Goal: Navigation & Orientation: Understand site structure

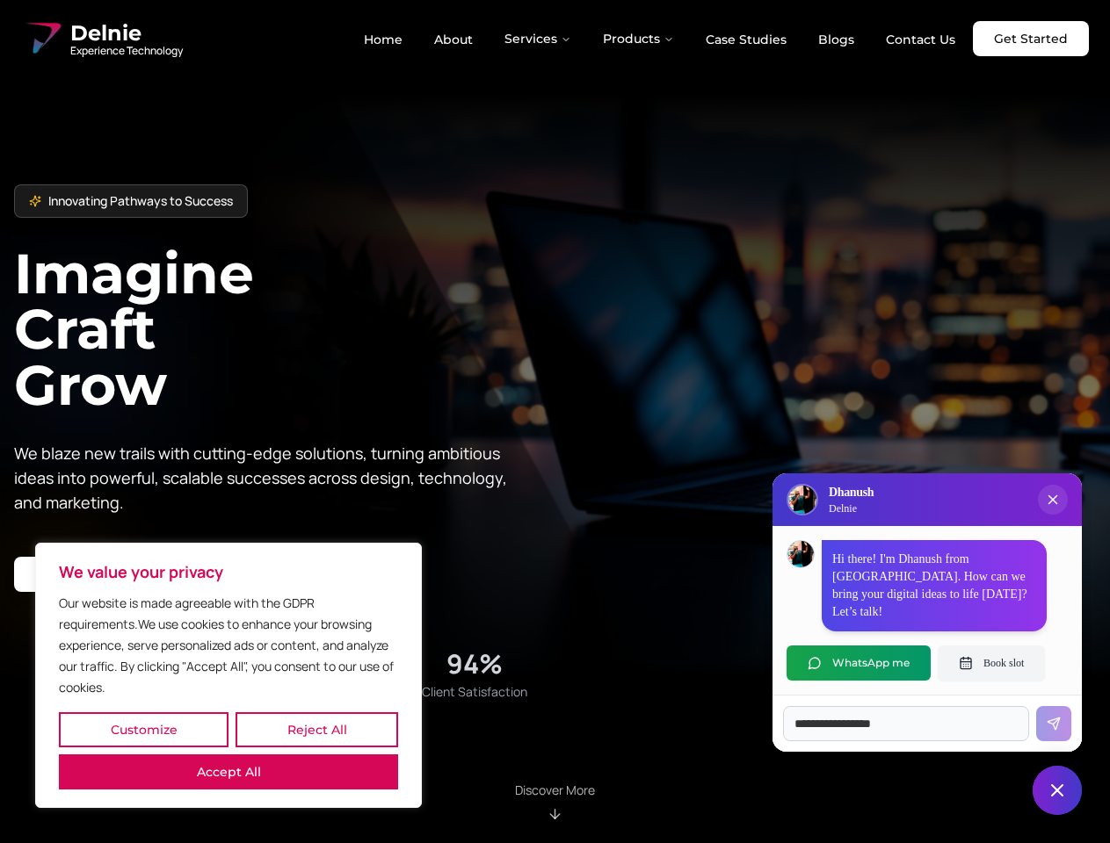
click at [143, 730] on button "Customize" at bounding box center [144, 729] width 170 height 35
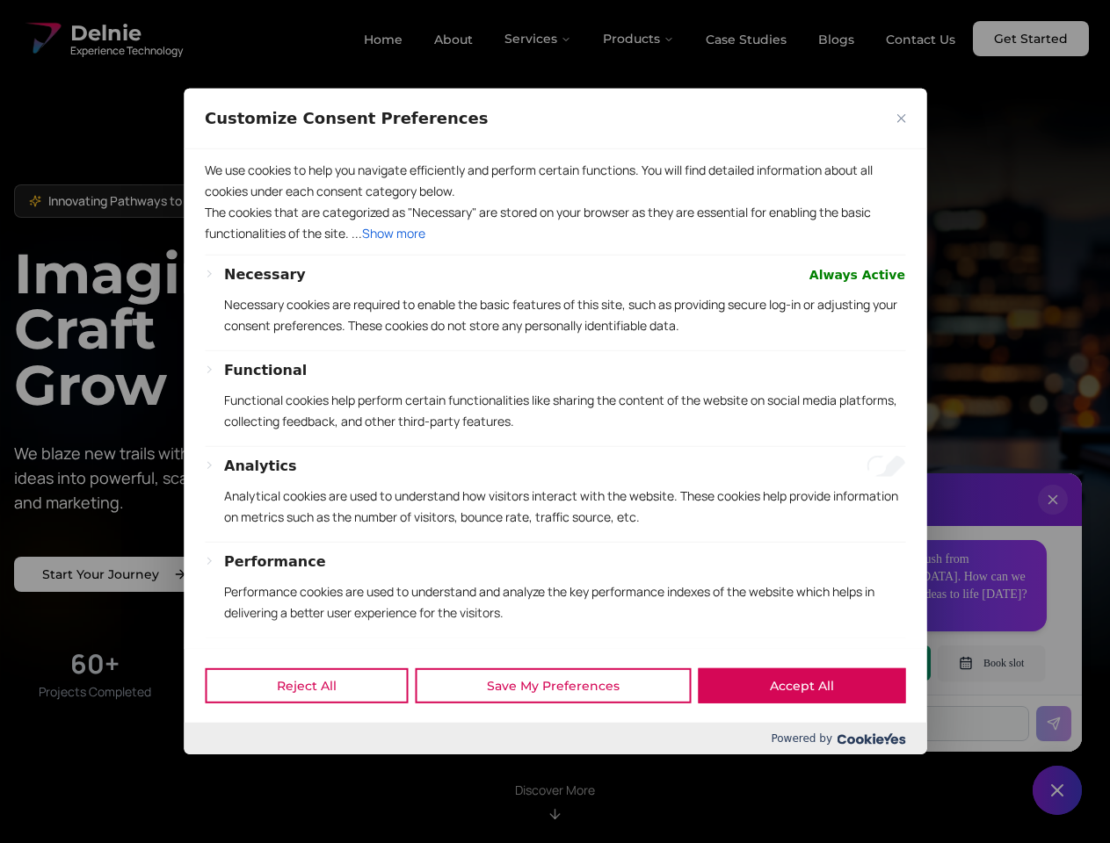
click at [316, 730] on div at bounding box center [555, 421] width 1110 height 843
click at [228, 202] on p "We use cookies to help you navigate efficiently and perform certain functions. …" at bounding box center [555, 181] width 700 height 42
click at [554, 244] on p "The cookies that are categorized as "Necessary" are stored on your browser as t…" at bounding box center [555, 223] width 700 height 42
click at [539, 39] on div at bounding box center [555, 421] width 1110 height 843
click at [639, 39] on div at bounding box center [555, 421] width 1110 height 843
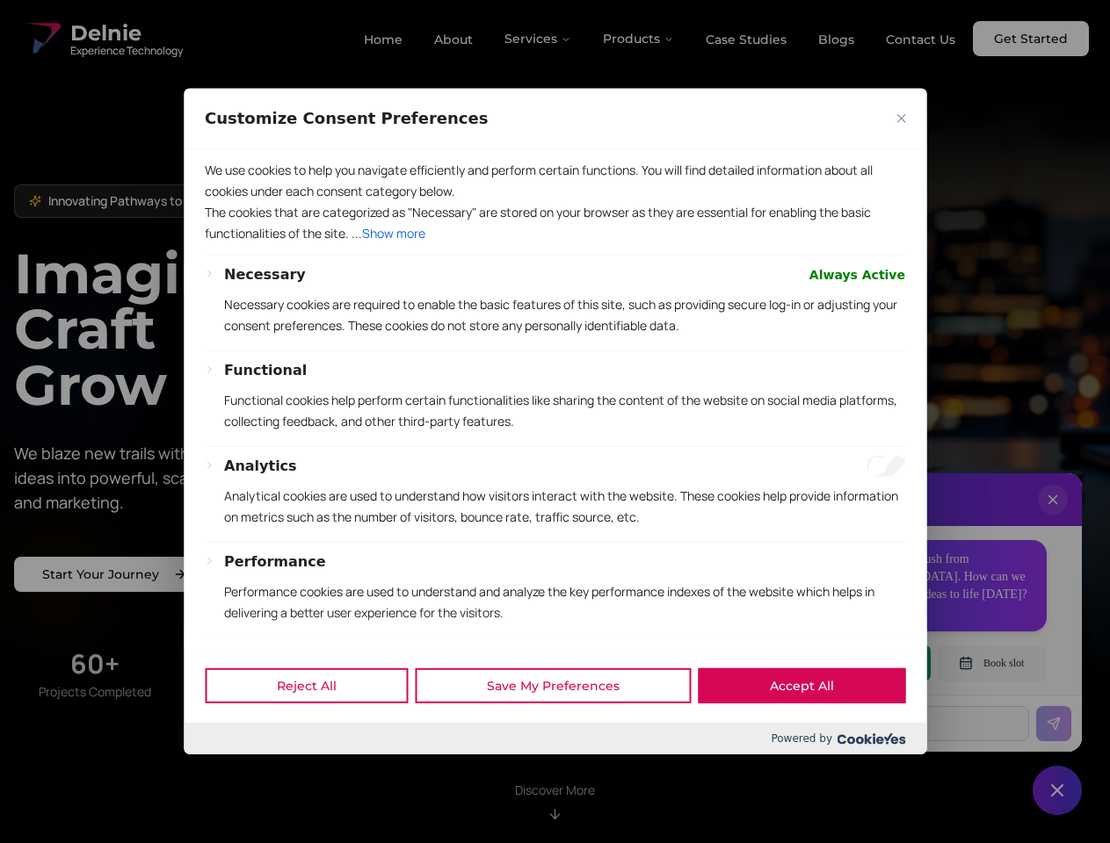
click at [1052, 517] on div at bounding box center [555, 421] width 1110 height 843
click at [858, 663] on div "Reject All Save My Preferences Accept All" at bounding box center [555, 685] width 742 height 75
click at [991, 663] on div at bounding box center [555, 421] width 1110 height 843
click at [1057, 791] on div at bounding box center [555, 421] width 1110 height 843
